Goal: Information Seeking & Learning: Check status

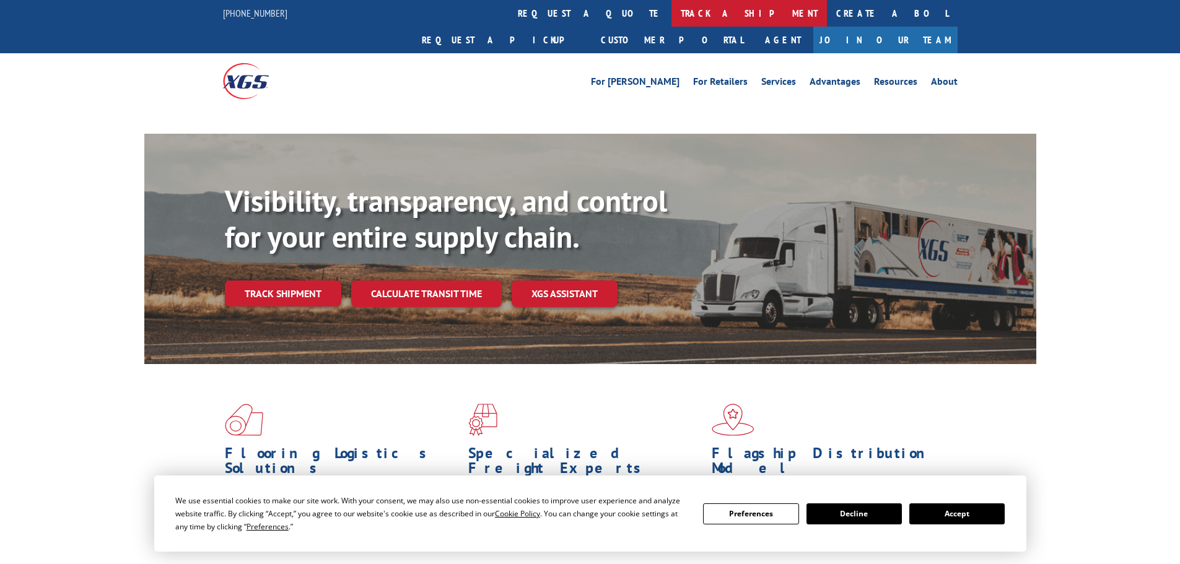
click at [671, 15] on link "track a shipment" at bounding box center [748, 13] width 155 height 27
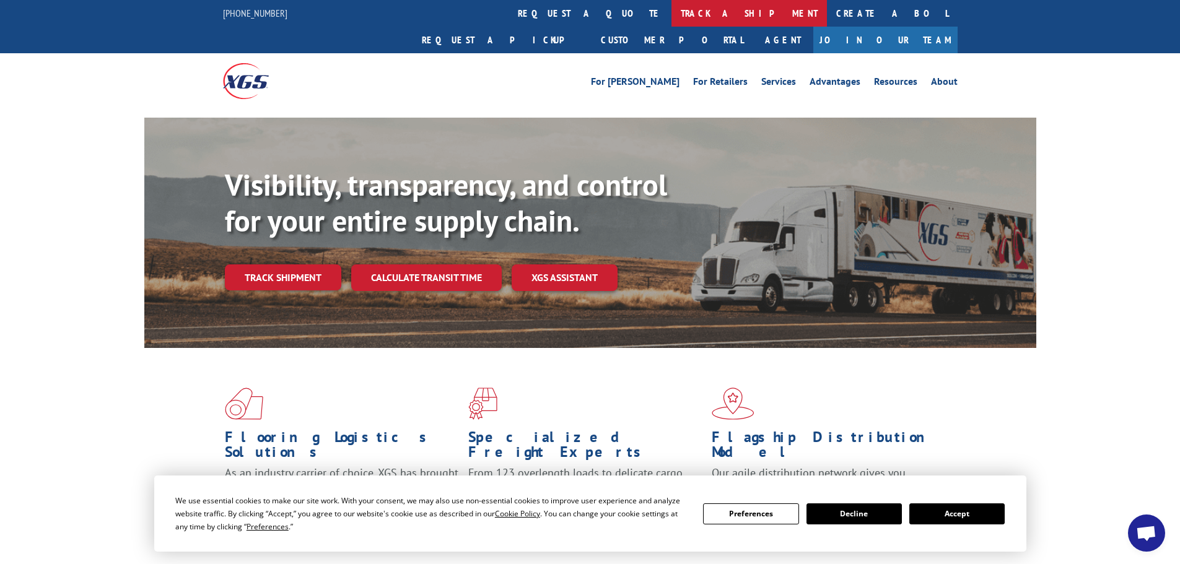
click at [671, 8] on link "track a shipment" at bounding box center [748, 13] width 155 height 27
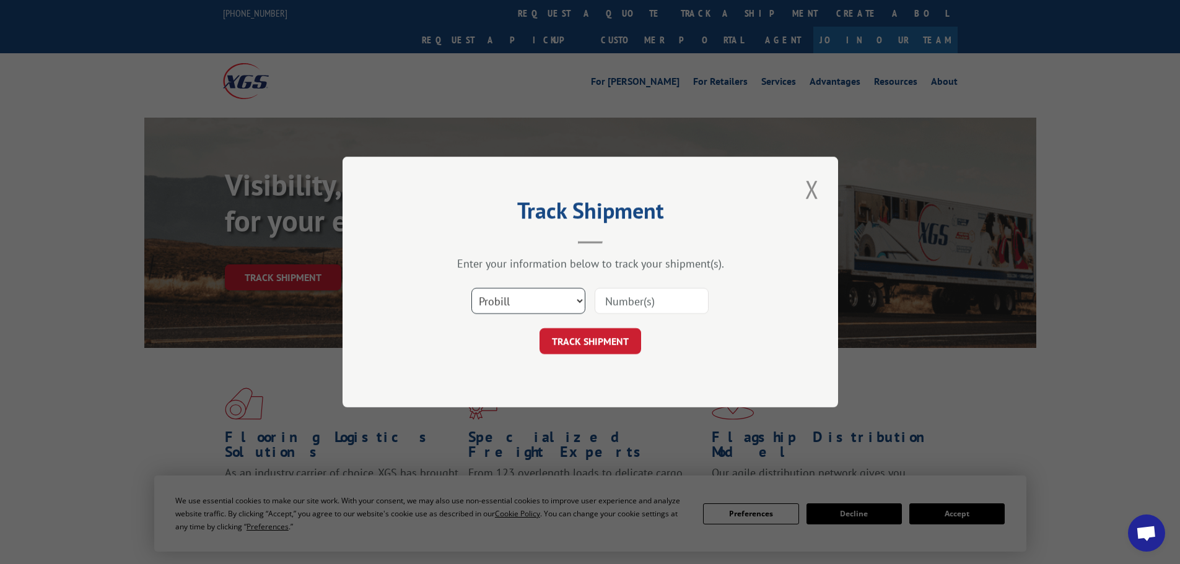
drag, startPoint x: 507, startPoint y: 305, endPoint x: 507, endPoint y: 312, distance: 6.8
click at [507, 305] on select "Select category... Probill BOL PO" at bounding box center [528, 301] width 114 height 26
select select "bol"
click at [471, 288] on select "Select category... Probill BOL PO" at bounding box center [528, 301] width 114 height 26
click at [650, 303] on input at bounding box center [652, 301] width 114 height 26
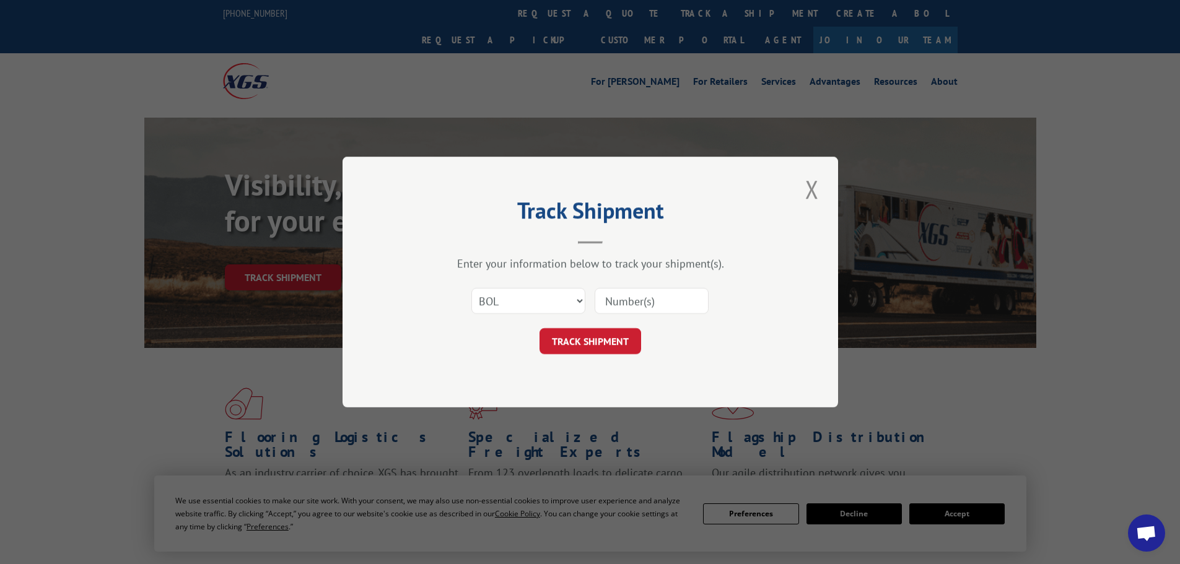
paste input "5957805"
type input "5957805"
click at [595, 347] on button "TRACK SHIPMENT" at bounding box center [590, 341] width 102 height 26
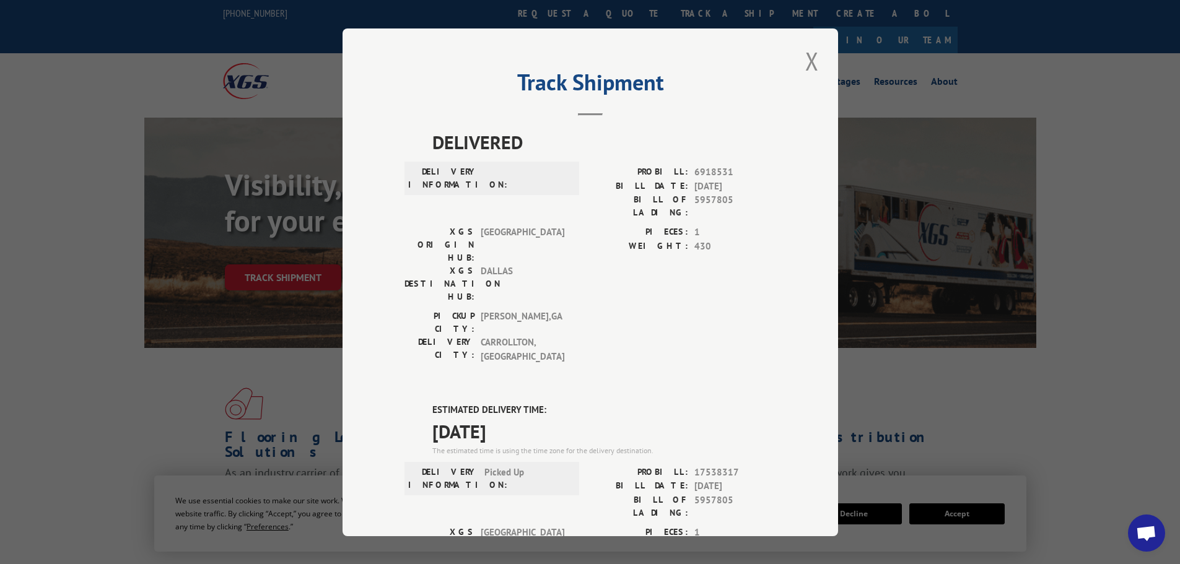
click at [809, 64] on button "Close modal" at bounding box center [811, 61] width 21 height 34
